Goal: Task Accomplishment & Management: Complete application form

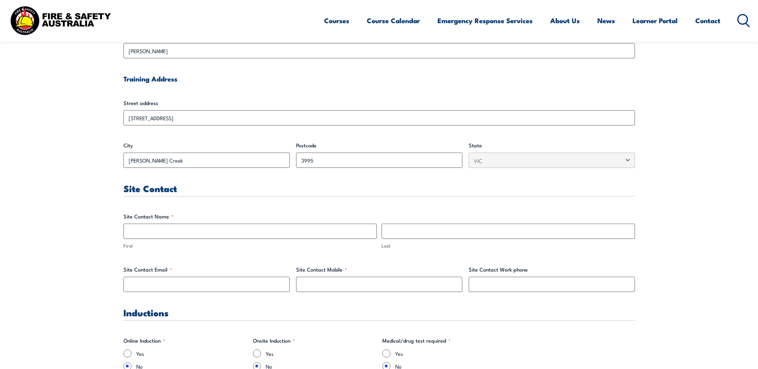
scroll to position [280, 0]
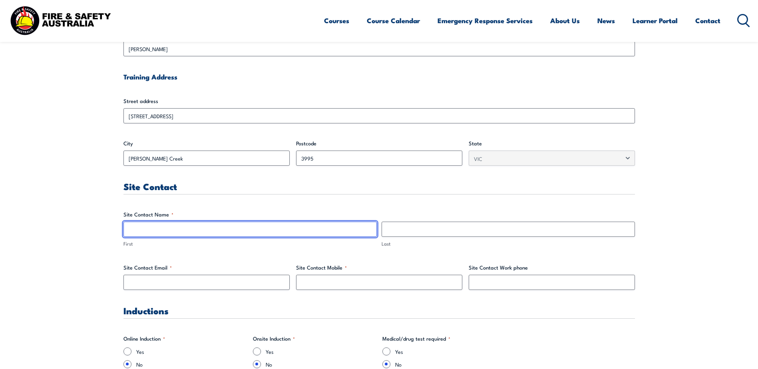
click at [181, 226] on input "First" at bounding box center [250, 229] width 253 height 15
type input "[PERSON_NAME]"
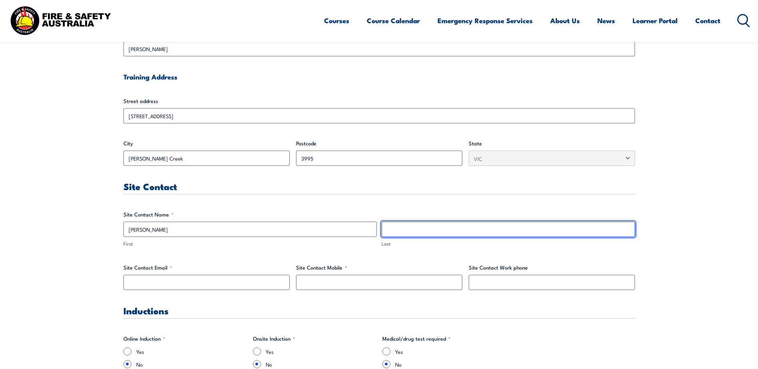
click at [419, 230] on input "Last" at bounding box center [508, 229] width 253 height 15
click at [405, 233] on input "Milian" at bounding box center [508, 229] width 253 height 15
type input "Miliankos"
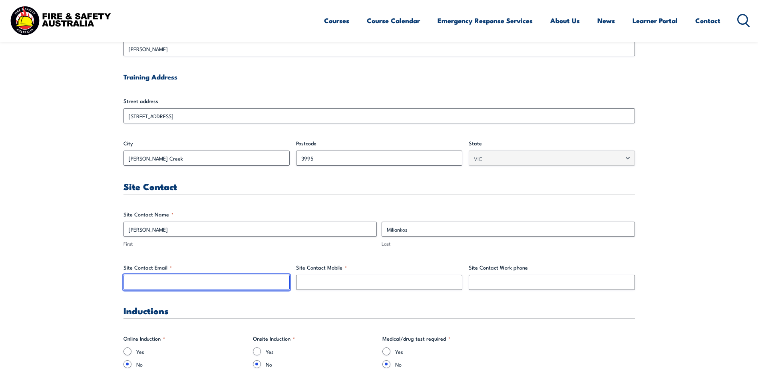
click at [191, 287] on input "Site Contact Email *" at bounding box center [207, 282] width 166 height 15
type input "[EMAIL_ADDRESS][DOMAIN_NAME]"
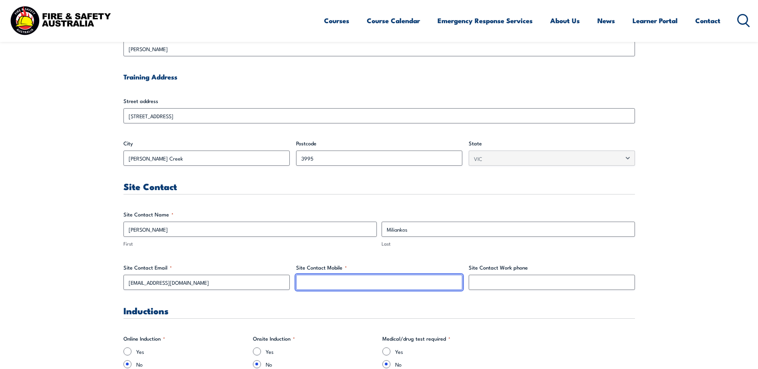
click at [377, 281] on input "Site Contact Mobile *" at bounding box center [379, 282] width 166 height 15
paste input "0412159923"
type input "0412159923"
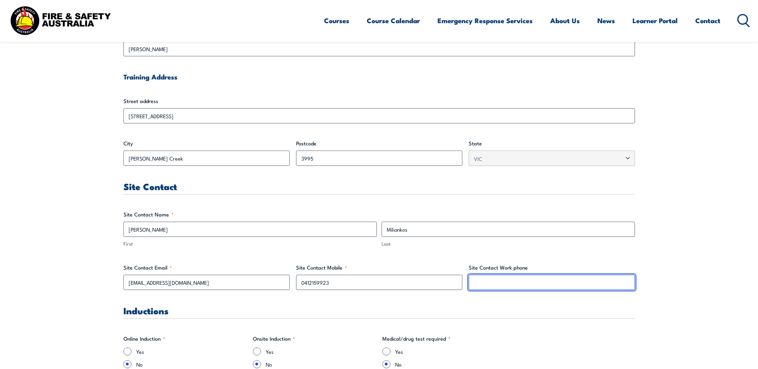
click at [494, 280] on input "Site Contact Work phone" at bounding box center [552, 282] width 166 height 15
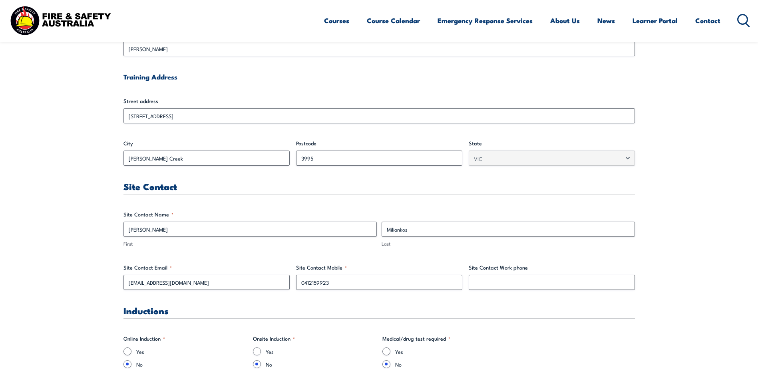
click at [414, 238] on span "Miliankos Last" at bounding box center [508, 235] width 258 height 26
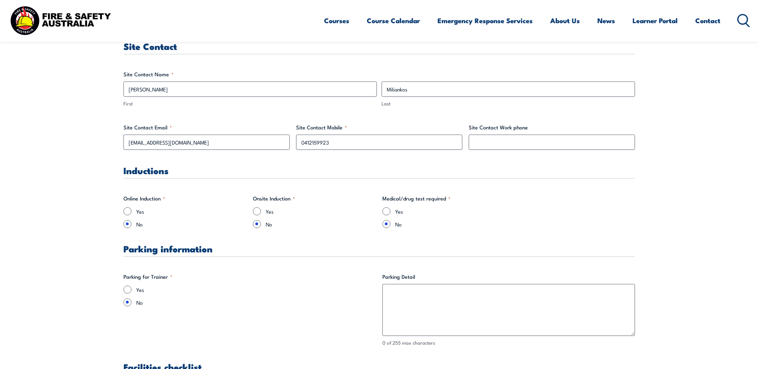
scroll to position [480, 0]
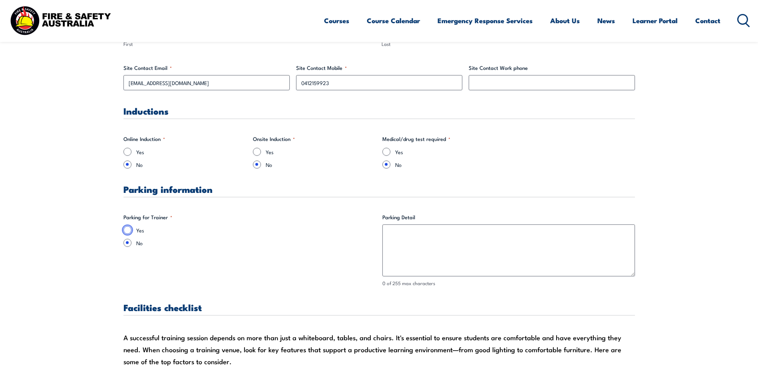
click at [126, 231] on input "Yes" at bounding box center [128, 230] width 8 height 8
radio input "true"
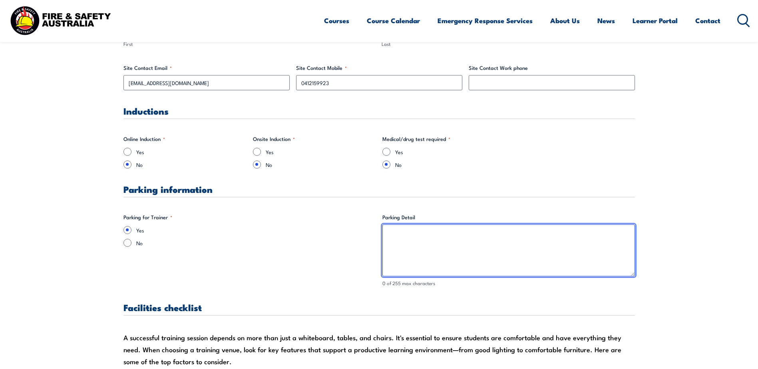
click at [395, 232] on textarea "Parking Detail" at bounding box center [509, 251] width 253 height 52
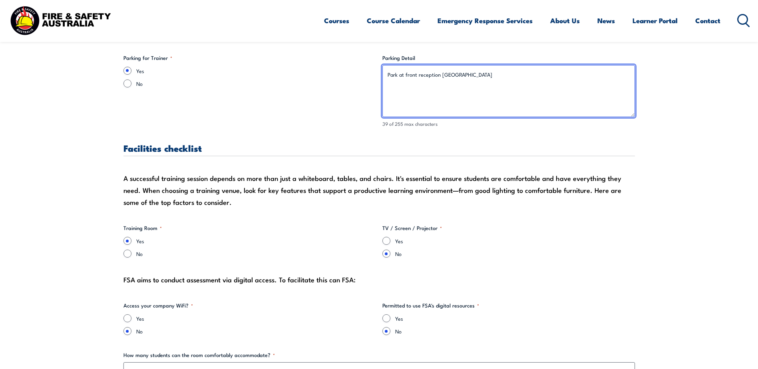
scroll to position [640, 0]
type textarea "Park at front reception [GEOGRAPHIC_DATA]"
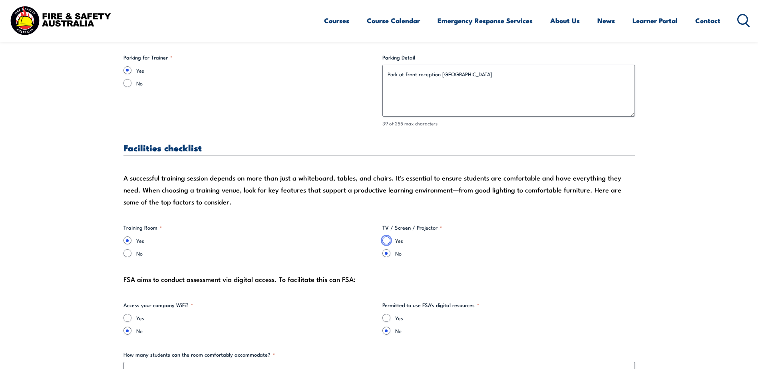
click at [384, 241] on input "Yes" at bounding box center [387, 241] width 8 height 8
radio input "true"
click at [126, 318] on input "Yes" at bounding box center [128, 318] width 8 height 8
radio input "true"
click at [387, 319] on input "Yes" at bounding box center [387, 318] width 8 height 8
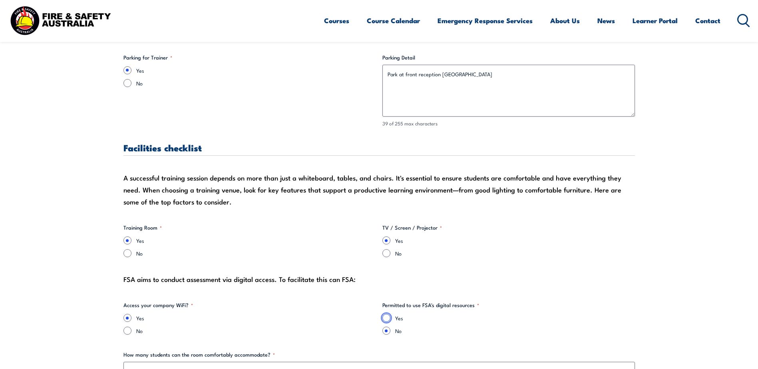
radio input "true"
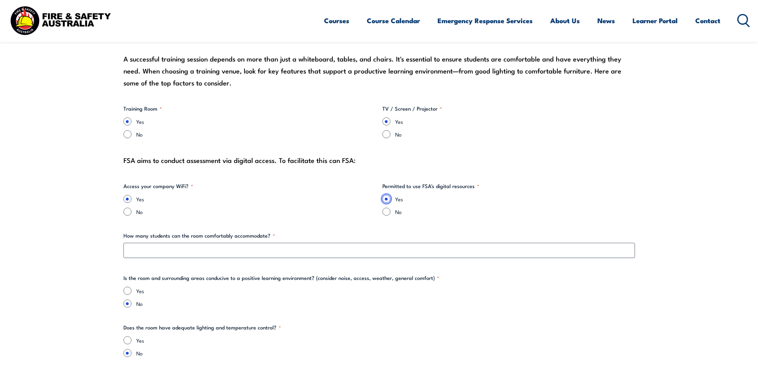
scroll to position [760, 0]
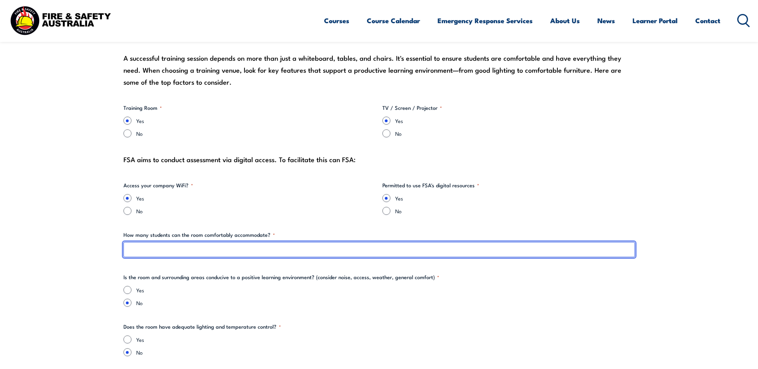
click at [148, 255] on input "How many students can the room comfortably accommodate? *" at bounding box center [380, 249] width 512 height 15
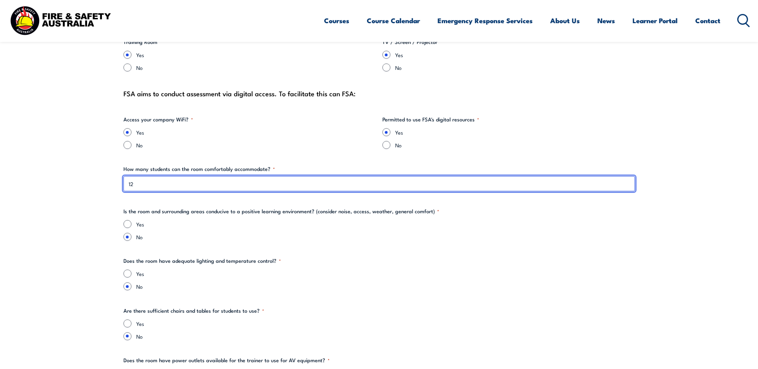
scroll to position [839, 0]
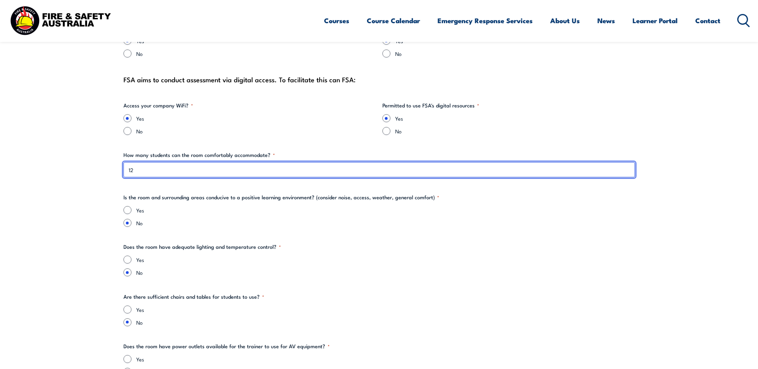
type input "12"
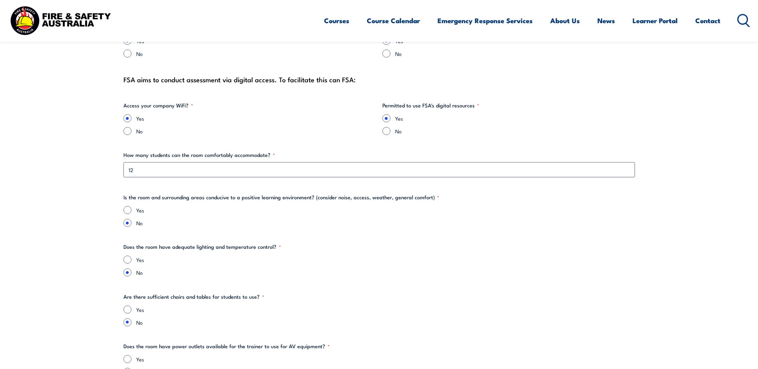
click at [125, 210] on input "Yes" at bounding box center [128, 210] width 8 height 8
radio input "true"
click at [128, 257] on input "Yes" at bounding box center [128, 260] width 8 height 8
radio input "true"
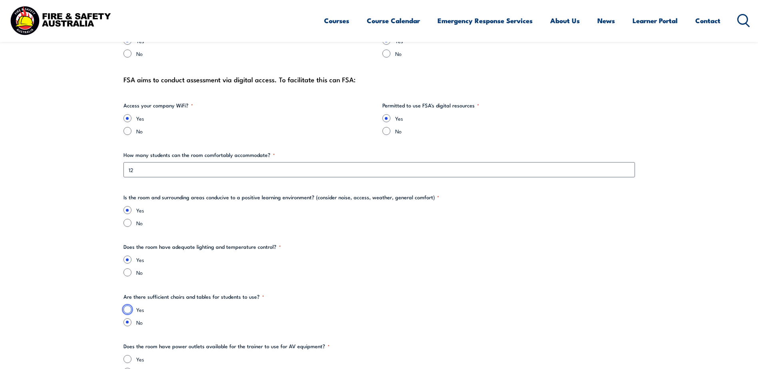
click at [125, 313] on input "Yes" at bounding box center [128, 310] width 8 height 8
radio input "true"
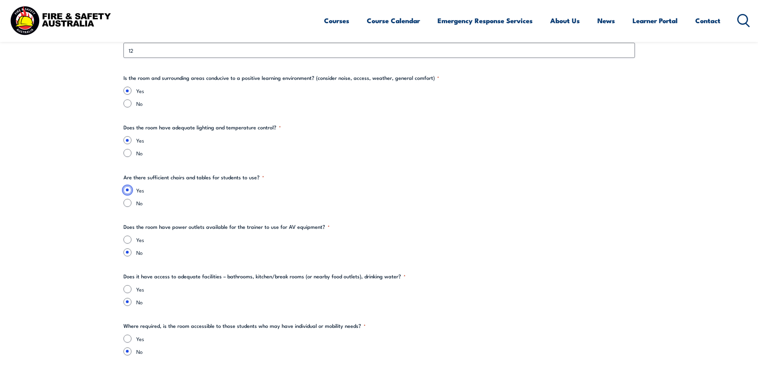
scroll to position [959, 0]
click at [129, 240] on input "Yes" at bounding box center [128, 239] width 8 height 8
radio input "true"
click at [127, 290] on input "Yes" at bounding box center [128, 289] width 8 height 8
radio input "true"
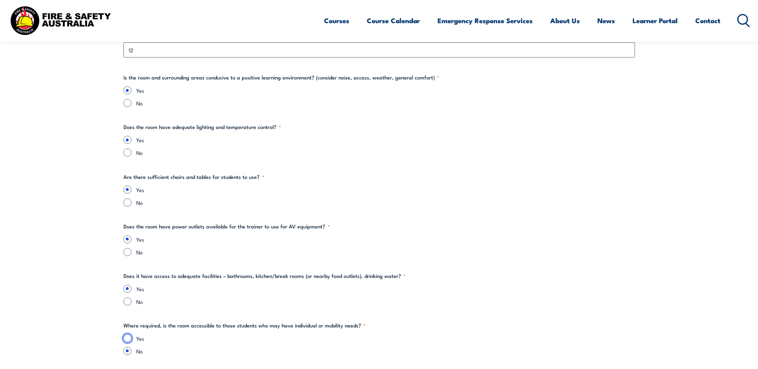
click at [129, 337] on input "Yes" at bounding box center [128, 339] width 8 height 8
radio input "true"
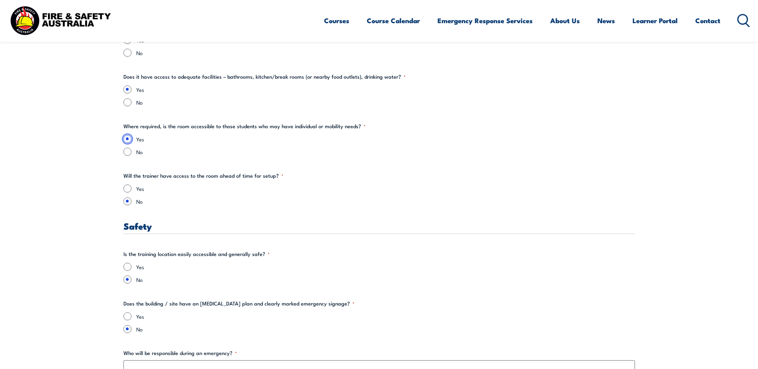
scroll to position [1159, 0]
click at [128, 185] on input "Yes" at bounding box center [128, 188] width 8 height 8
radio input "true"
click at [128, 266] on input "Yes" at bounding box center [128, 267] width 8 height 8
radio input "true"
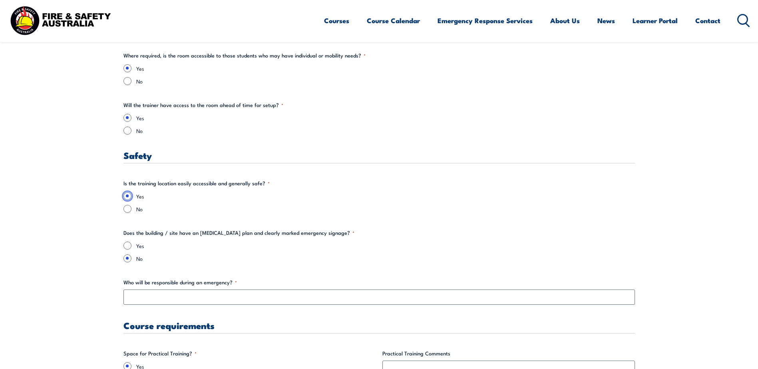
scroll to position [1239, 0]
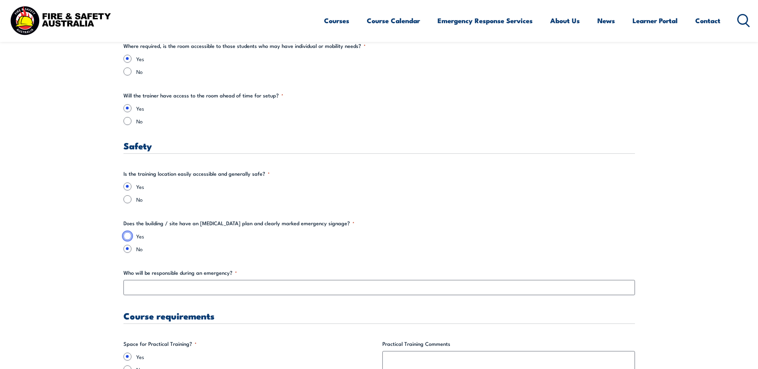
click at [130, 235] on input "Yes" at bounding box center [128, 236] width 8 height 8
radio input "true"
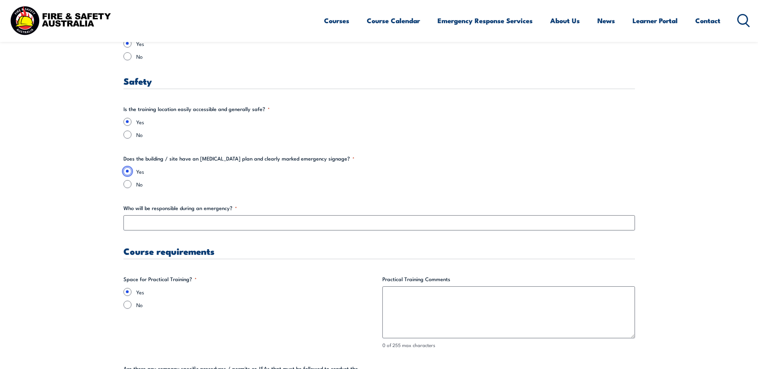
scroll to position [1319, 0]
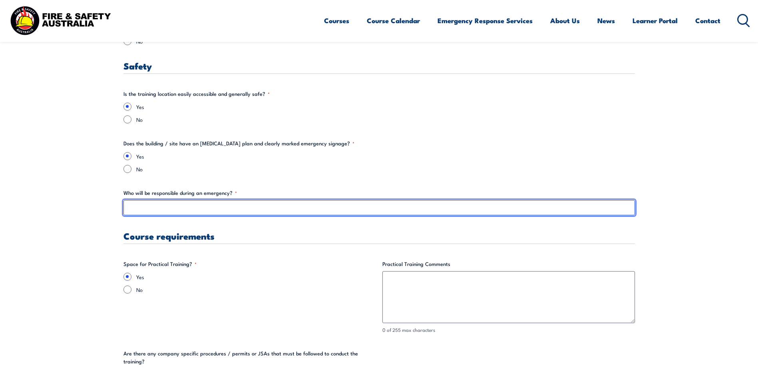
click at [142, 210] on input "Who will be responsible during an emergency? *" at bounding box center [380, 207] width 512 height 15
type input "K"
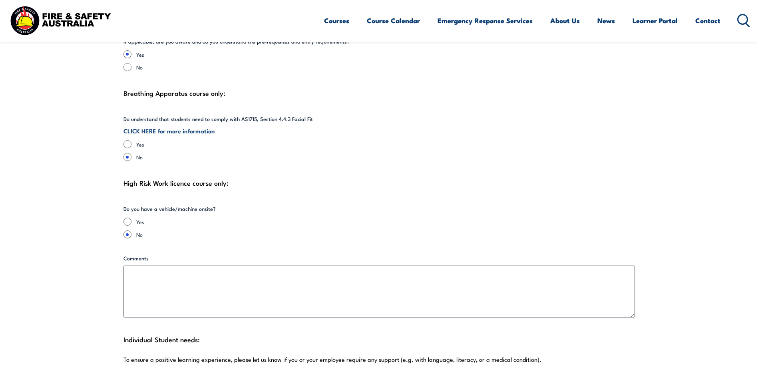
scroll to position [1799, 0]
type input "[PERSON_NAME]"
click at [128, 217] on input "Yes" at bounding box center [128, 221] width 8 height 8
radio input "true"
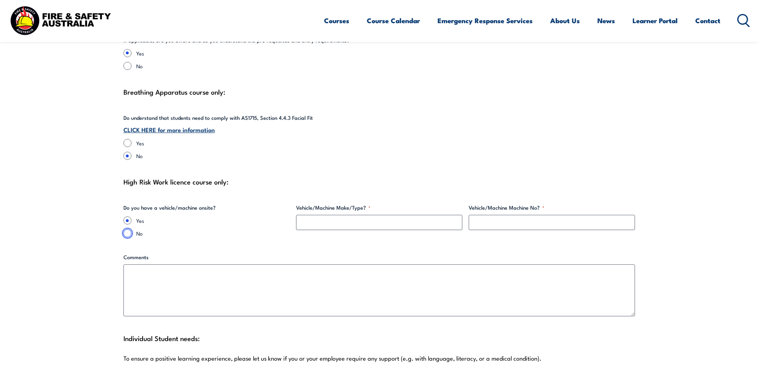
click at [126, 229] on input "No" at bounding box center [128, 233] width 8 height 8
radio input "true"
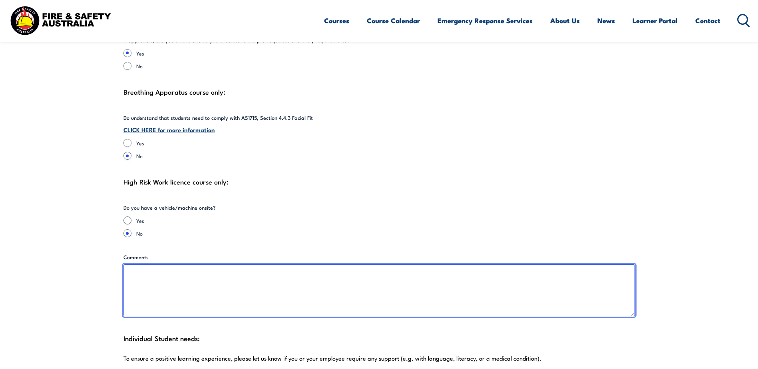
click at [134, 270] on textarea "Comments" at bounding box center [380, 291] width 512 height 52
click at [345, 273] on textarea "Machine will be hired for the Training Day to be compliant with the 3 monthly i…" at bounding box center [380, 291] width 512 height 52
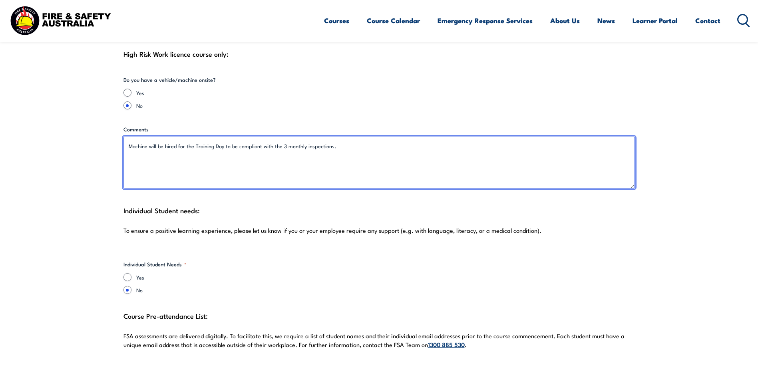
scroll to position [1959, 0]
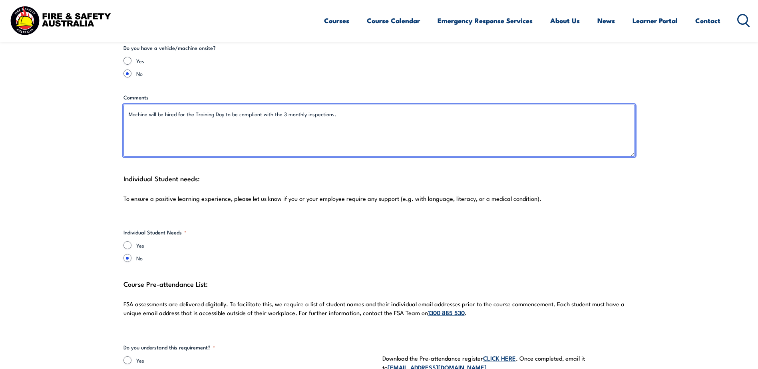
type textarea "Machine will be hired for the Training Day to be compliant with the 3 monthly i…"
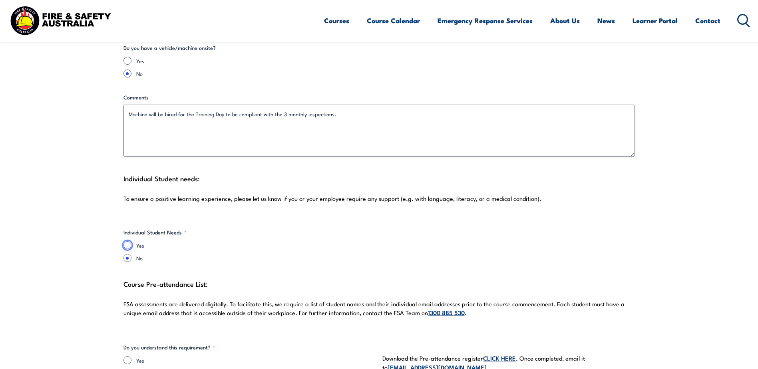
click at [125, 241] on input "Yes" at bounding box center [128, 245] width 8 height 8
radio input "true"
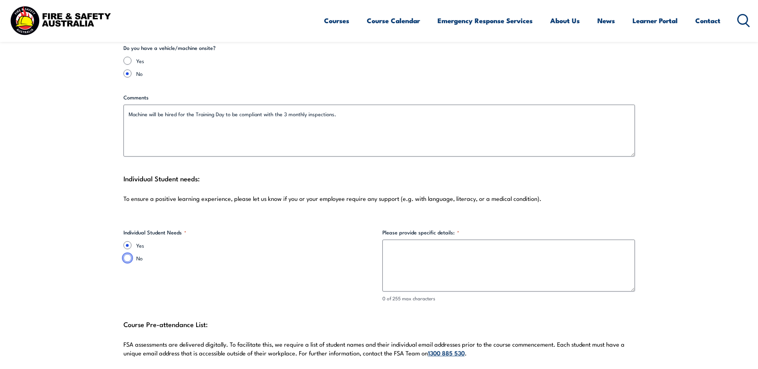
click at [126, 254] on input "No" at bounding box center [128, 258] width 8 height 8
radio input "true"
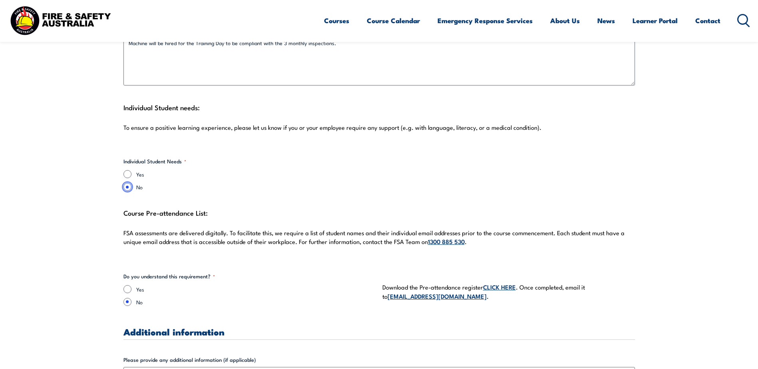
scroll to position [2079, 0]
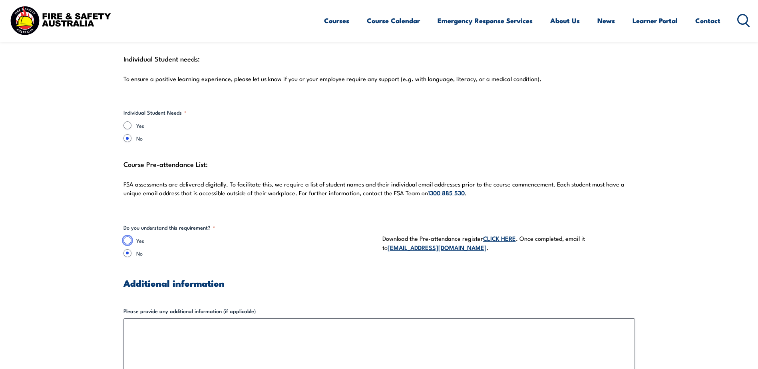
click at [129, 237] on input "Yes" at bounding box center [128, 241] width 8 height 8
radio input "true"
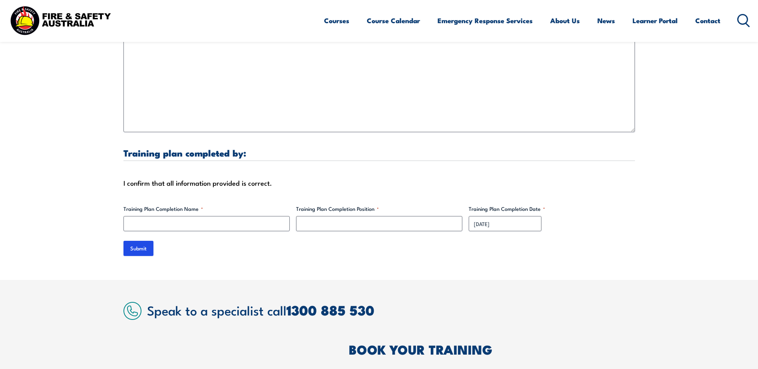
scroll to position [2398, 0]
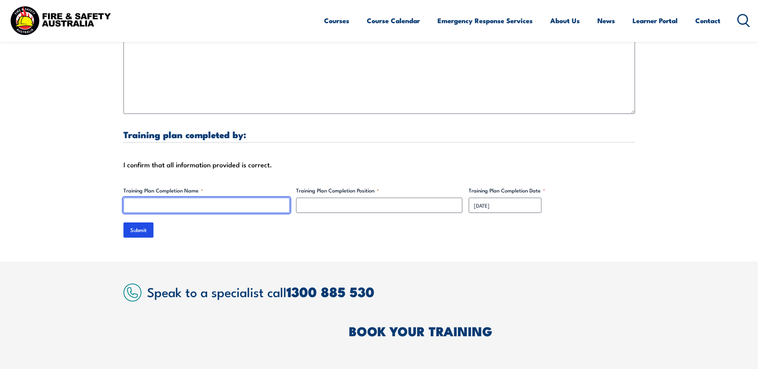
click at [147, 199] on input "Training Plan Completion Name *" at bounding box center [207, 205] width 166 height 15
type input "[PERSON_NAME]"
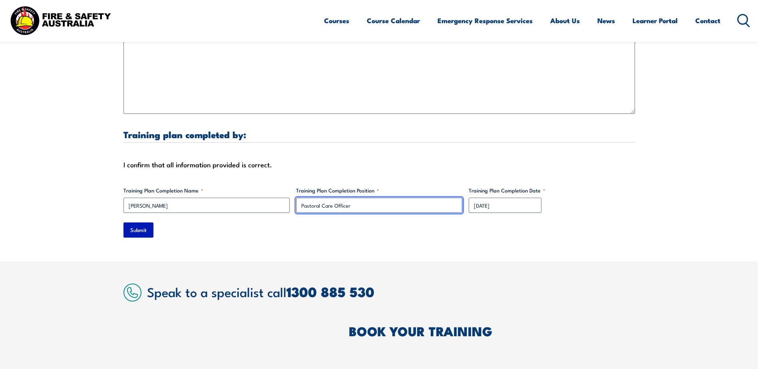
type input "Pastoral Care Officer"
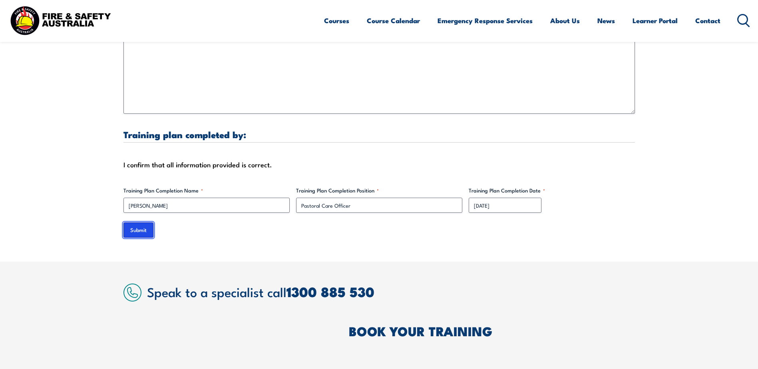
click at [144, 226] on input "Submit" at bounding box center [139, 230] width 30 height 15
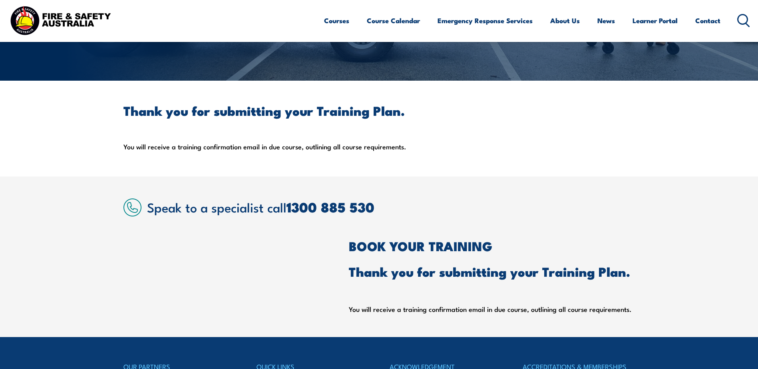
scroll to position [147, 0]
